Goal: Task Accomplishment & Management: Manage account settings

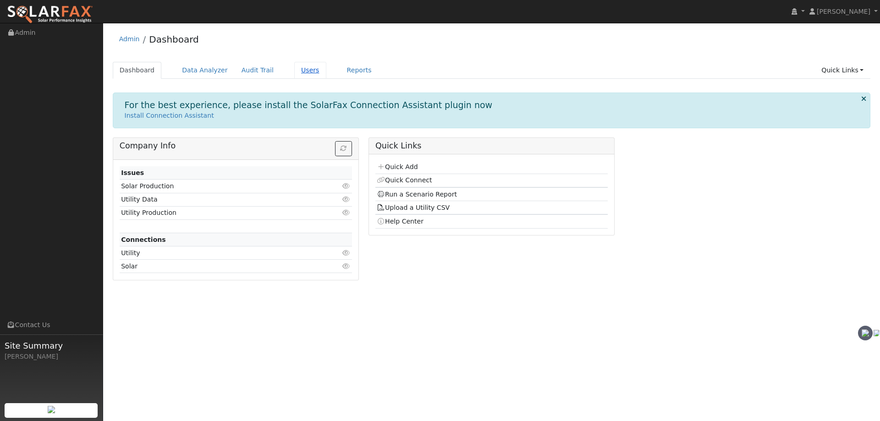
click at [295, 69] on link "Users" at bounding box center [310, 70] width 32 height 17
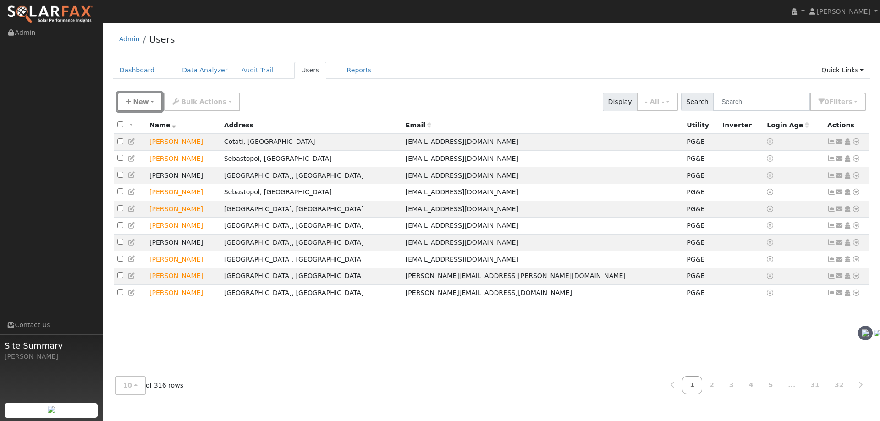
click at [138, 104] on span "New" at bounding box center [141, 101] width 16 height 7
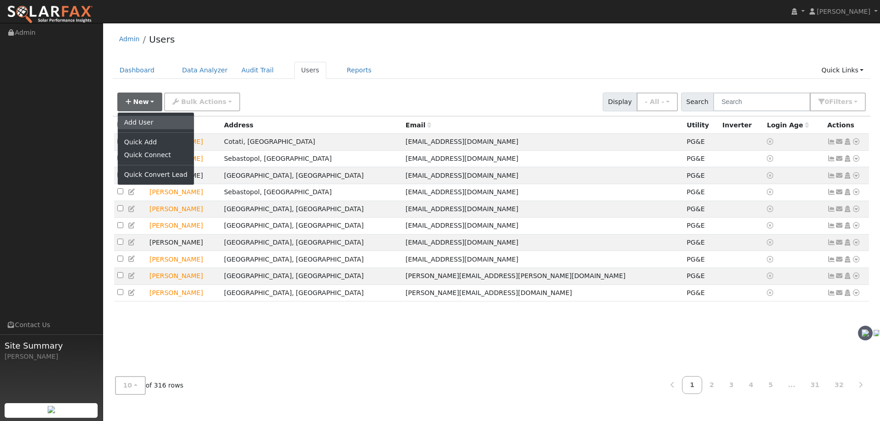
click at [146, 121] on link "Add User" at bounding box center [156, 122] width 76 height 13
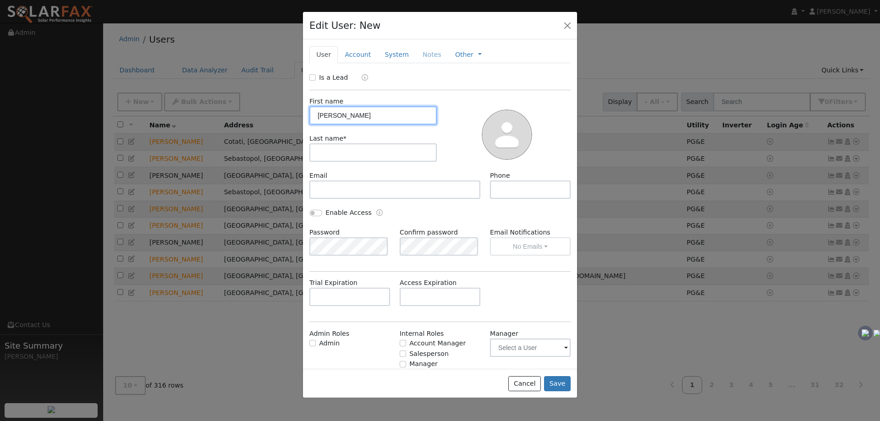
type input "[PERSON_NAME]"
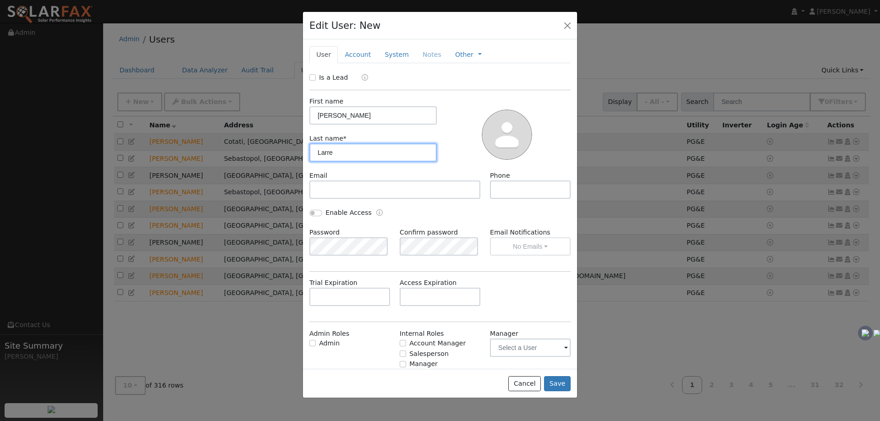
type input "Larre"
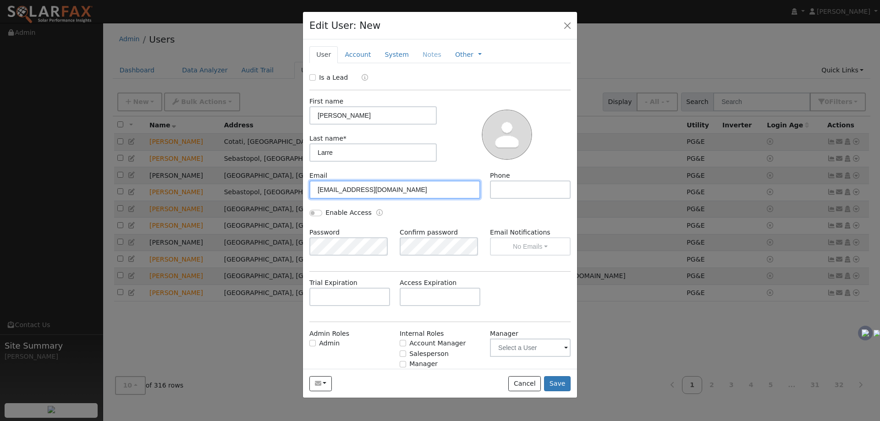
type input "[EMAIL_ADDRESS][DOMAIN_NAME]"
click at [319, 215] on input "Enable Access" at bounding box center [315, 213] width 13 height 6
checkbox input "true"
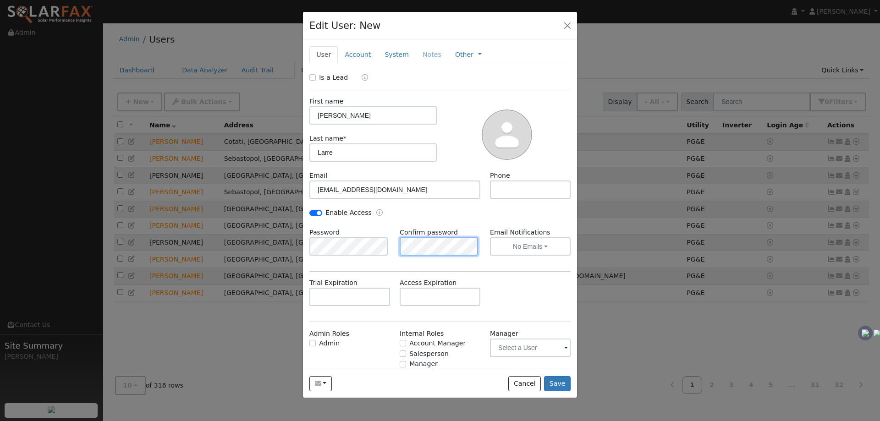
scroll to position [26, 0]
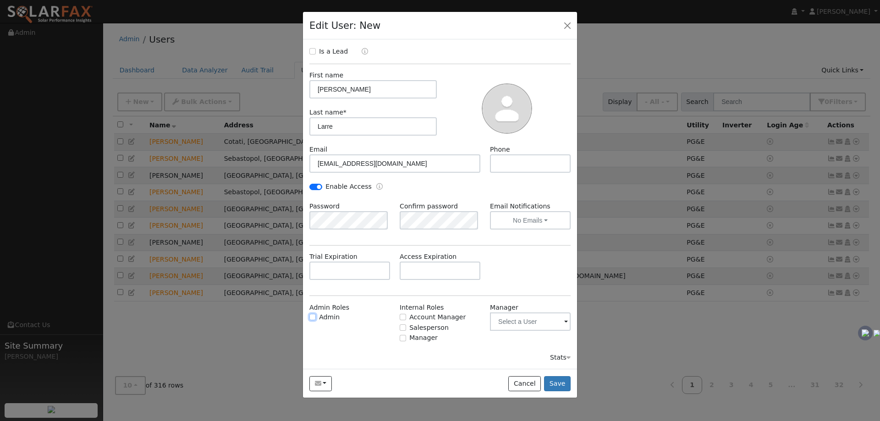
click at [313, 316] on input "Admin" at bounding box center [312, 317] width 6 height 6
checkbox input "true"
click at [402, 316] on input "Account Manager" at bounding box center [403, 317] width 6 height 6
checkbox input "true"
click at [400, 329] on input "Salesperson" at bounding box center [403, 328] width 6 height 6
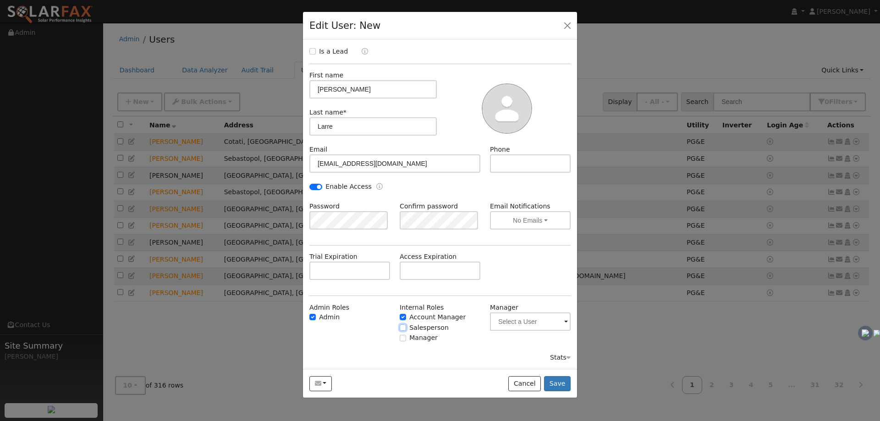
checkbox input "true"
click at [401, 342] on div "Manager" at bounding box center [440, 338] width 81 height 10
click at [400, 337] on input "Manager" at bounding box center [403, 338] width 6 height 6
checkbox input "true"
click at [510, 320] on input "text" at bounding box center [530, 322] width 81 height 18
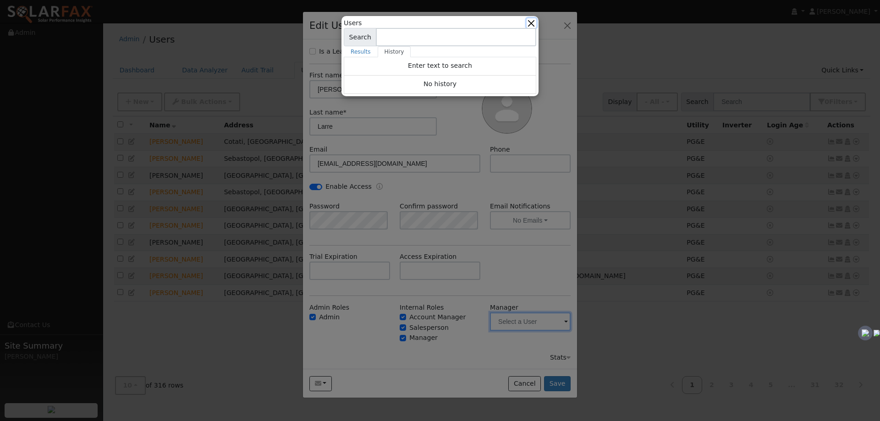
click at [532, 22] on button "button" at bounding box center [532, 23] width 10 height 10
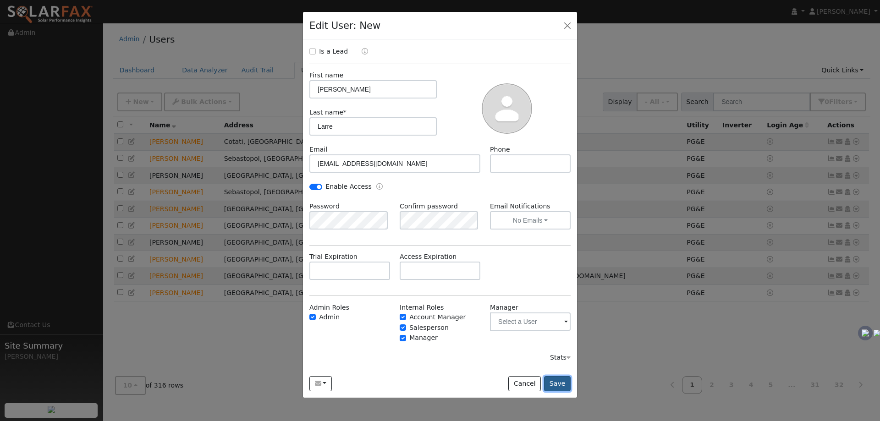
click at [565, 383] on button "Save" at bounding box center [557, 384] width 27 height 16
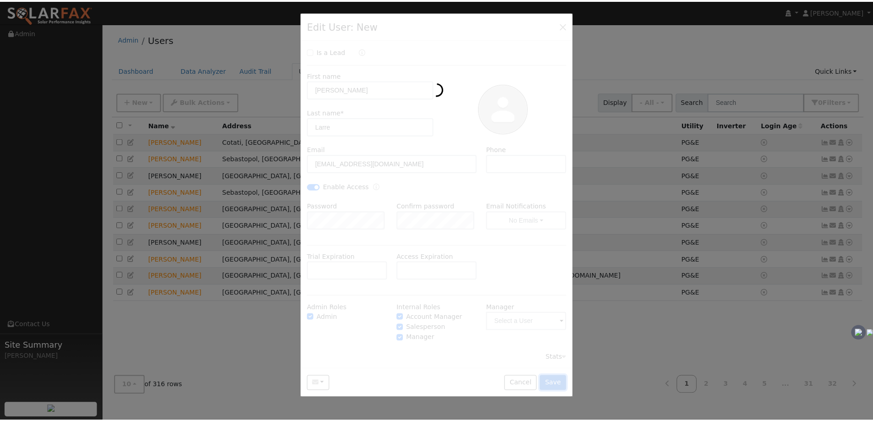
scroll to position [0, 0]
